Goal: Task Accomplishment & Management: Use online tool/utility

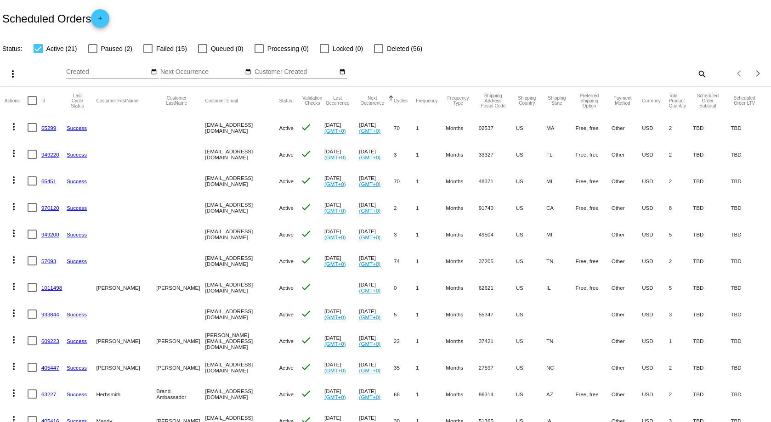
click at [697, 73] on mat-icon "search" at bounding box center [701, 74] width 11 height 14
paste input "[EMAIL_ADDRESS][PERSON_NAME][DOMAIN_NAME]"
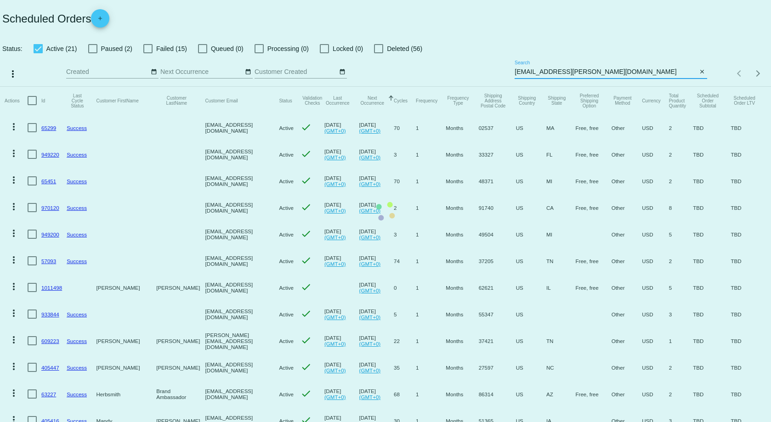
type input "[EMAIL_ADDRESS][PERSON_NAME][DOMAIN_NAME]"
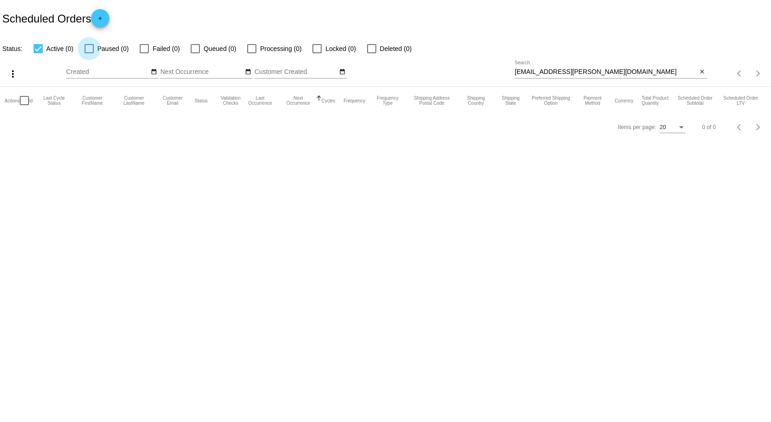
click at [89, 50] on div at bounding box center [88, 48] width 9 height 9
click at [89, 53] on input "Paused (0)" at bounding box center [89, 53] width 0 height 0
checkbox input "true"
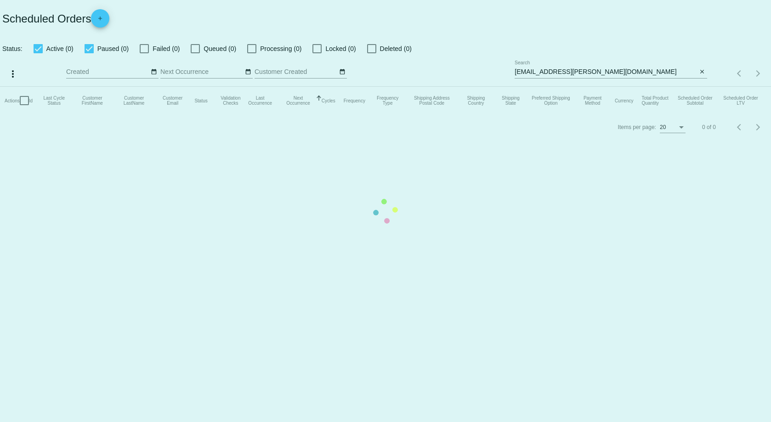
click at [144, 87] on mat-table "Actions Id Last Cycle Status Customer FirstName Customer LastName Customer Emai…" at bounding box center [385, 101] width 771 height 28
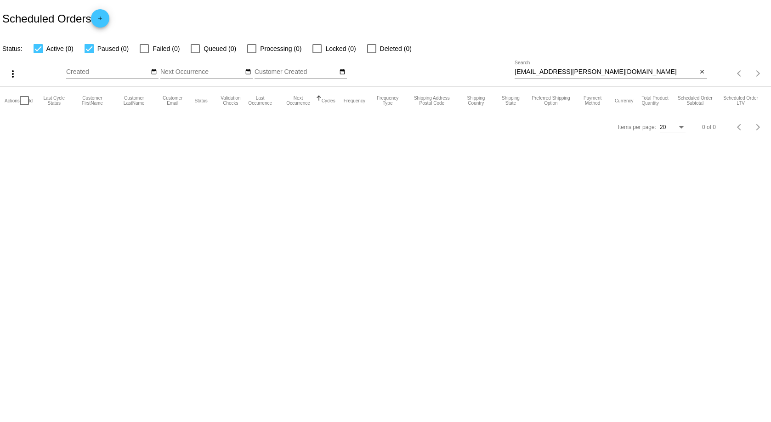
click at [146, 50] on div at bounding box center [144, 48] width 9 height 9
click at [144, 53] on input "Failed (0)" at bounding box center [144, 53] width 0 height 0
checkbox input "true"
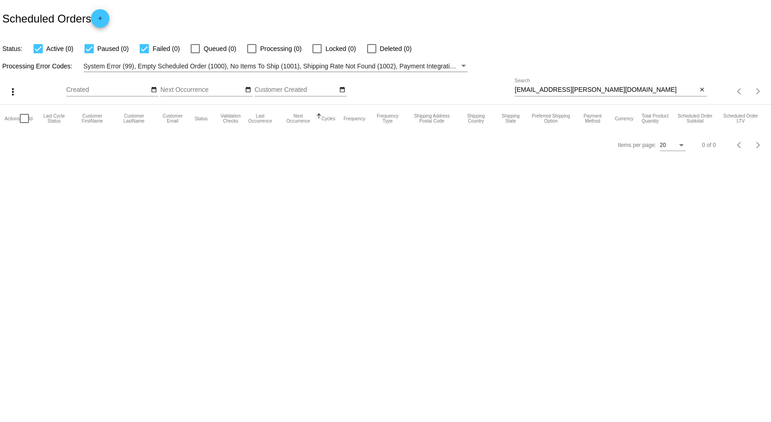
click at [200, 50] on div at bounding box center [195, 48] width 9 height 9
click at [195, 53] on input "Queued (0)" at bounding box center [195, 53] width 0 height 0
checkbox input "true"
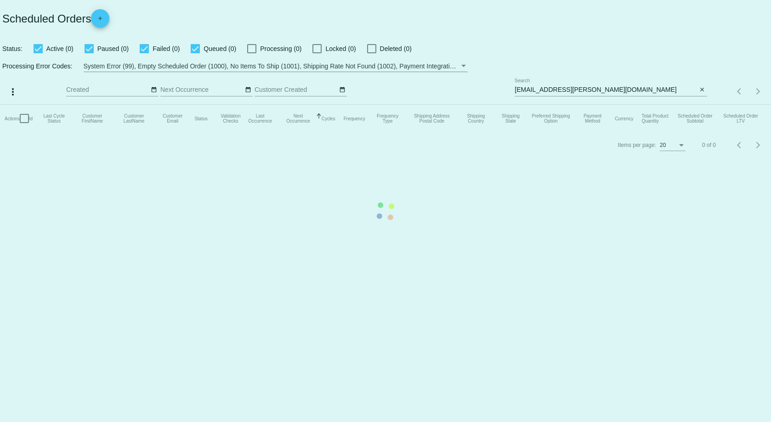
click at [253, 105] on mat-table "Actions Id Last Cycle Status Customer FirstName Customer LastName Customer Emai…" at bounding box center [385, 119] width 771 height 28
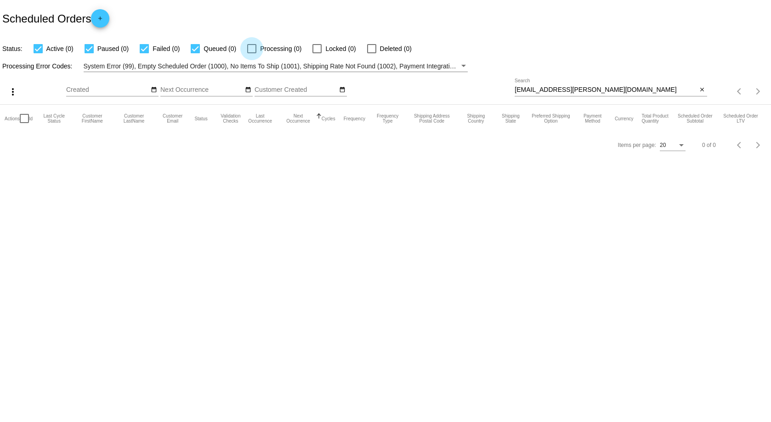
click at [252, 45] on div at bounding box center [251, 48] width 9 height 9
click at [252, 53] on input "Processing (0)" at bounding box center [251, 53] width 0 height 0
checkbox input "true"
click at [366, 50] on mat-checkbox "Deleted (0)" at bounding box center [384, 48] width 56 height 11
click at [374, 49] on div at bounding box center [371, 48] width 9 height 9
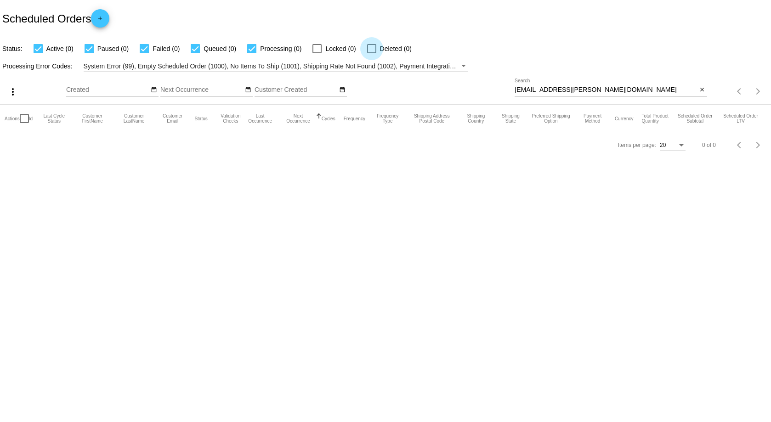
click at [372, 53] on input "Deleted (0)" at bounding box center [371, 53] width 0 height 0
checkbox input "true"
click at [704, 89] on mat-icon "close" at bounding box center [701, 89] width 6 height 7
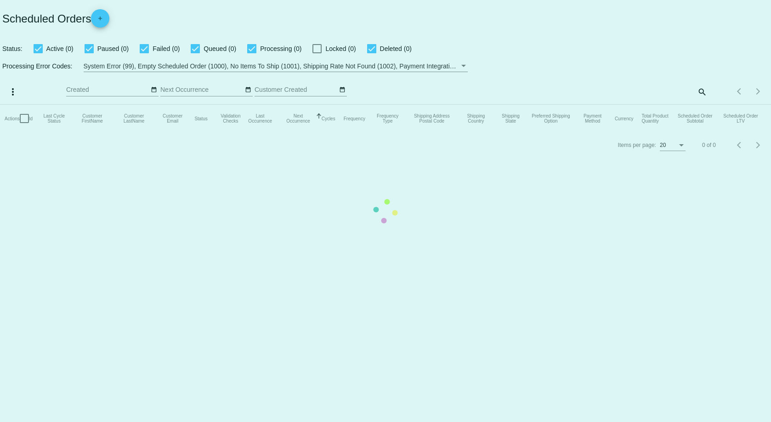
click at [703, 105] on mat-table "Actions Id Last Cycle Status Customer FirstName Customer LastName Customer Emai…" at bounding box center [385, 119] width 771 height 28
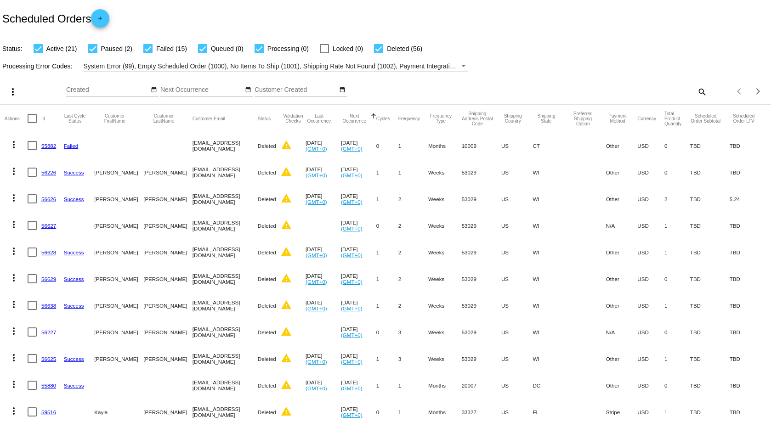
click at [696, 88] on mat-icon "search" at bounding box center [701, 91] width 11 height 14
click at [516, 90] on input "Search" at bounding box center [610, 89] width 192 height 7
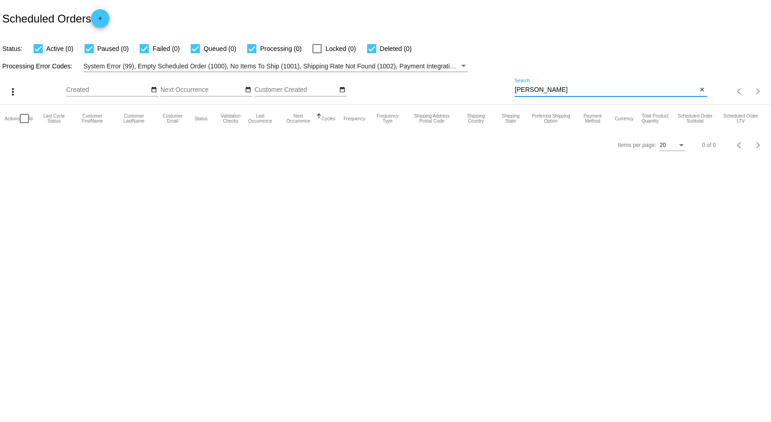
type input "[PERSON_NAME]"
click at [700, 90] on mat-icon "close" at bounding box center [701, 89] width 6 height 7
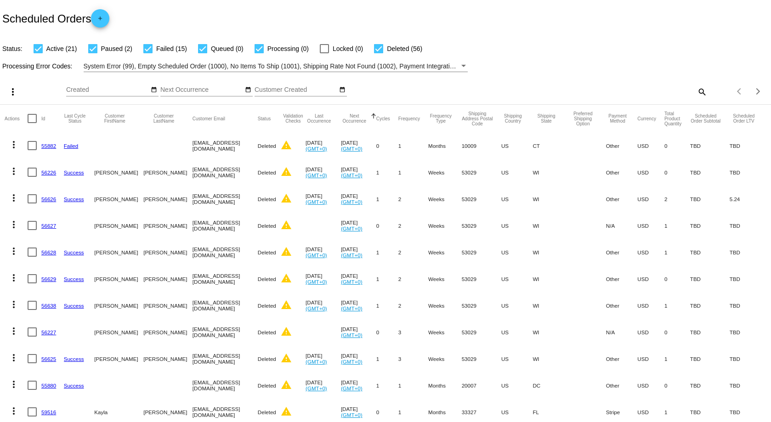
click at [696, 93] on mat-icon "search" at bounding box center [701, 91] width 11 height 14
paste input "[EMAIL_ADDRESS][PERSON_NAME][DOMAIN_NAME]"
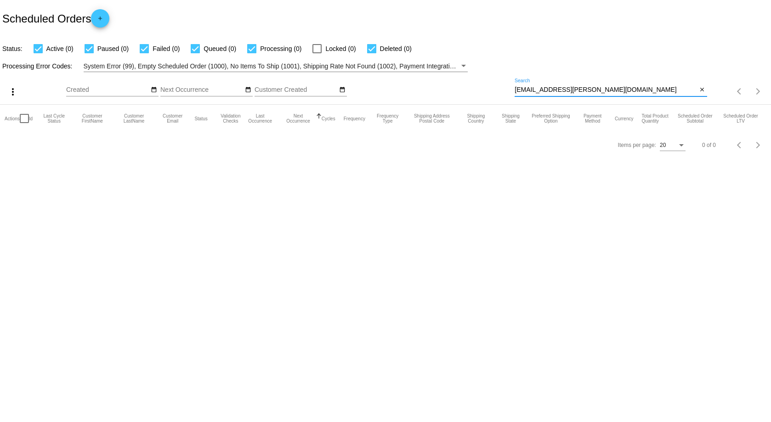
type input "[EMAIL_ADDRESS][PERSON_NAME][DOMAIN_NAME]"
click at [26, 118] on div at bounding box center [24, 118] width 9 height 9
click at [24, 123] on input "checkbox" at bounding box center [24, 123] width 0 height 0
click at [22, 121] on div at bounding box center [24, 118] width 9 height 9
click at [24, 123] on input "checkbox" at bounding box center [24, 123] width 0 height 0
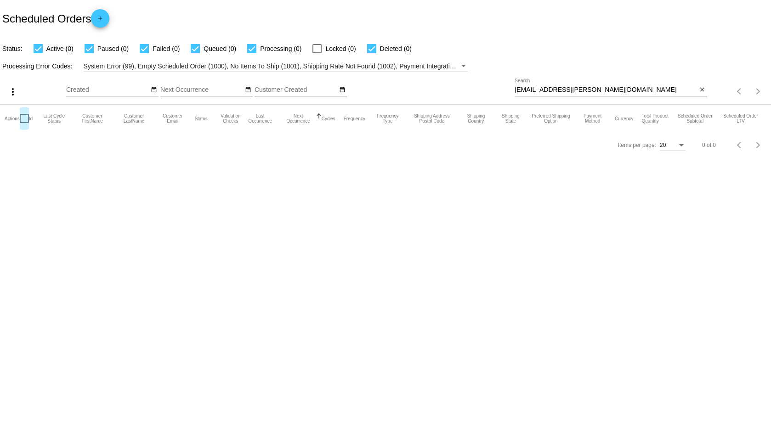
checkbox input "false"
click at [13, 93] on mat-icon "more_vert" at bounding box center [12, 91] width 11 height 11
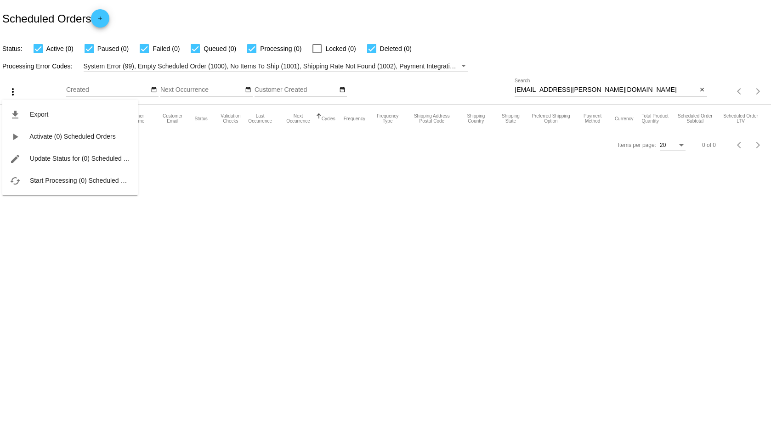
click at [13, 93] on div "file_download Export play_arrow Activate (0) Scheduled Orders edit Update Statu…" at bounding box center [69, 138] width 135 height 113
click at [248, 302] on div at bounding box center [385, 211] width 771 height 422
